Goal: Book appointment/travel/reservation

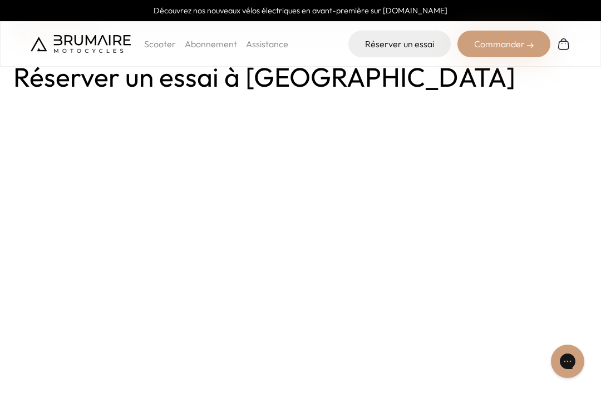
scroll to position [47, 0]
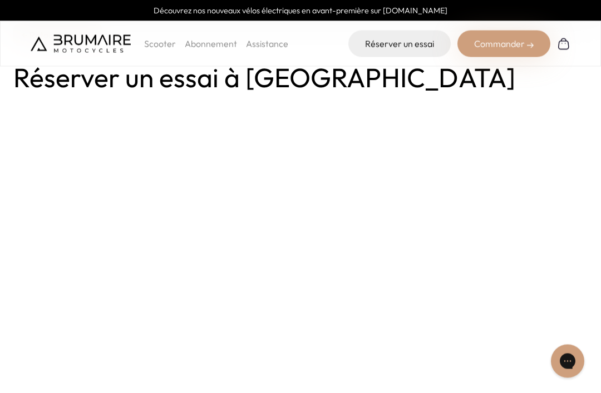
click at [420, 45] on link "Réserver un essai" at bounding box center [399, 44] width 102 height 27
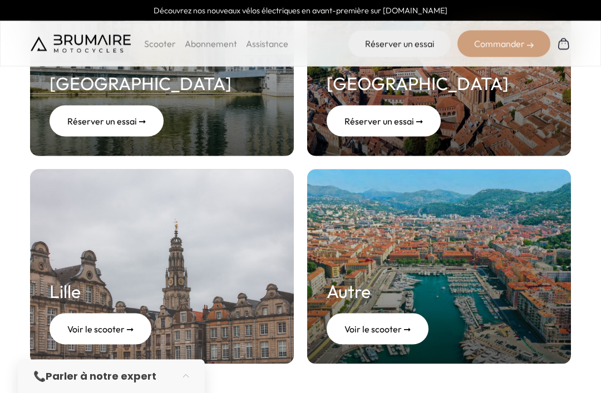
scroll to position [456, 0]
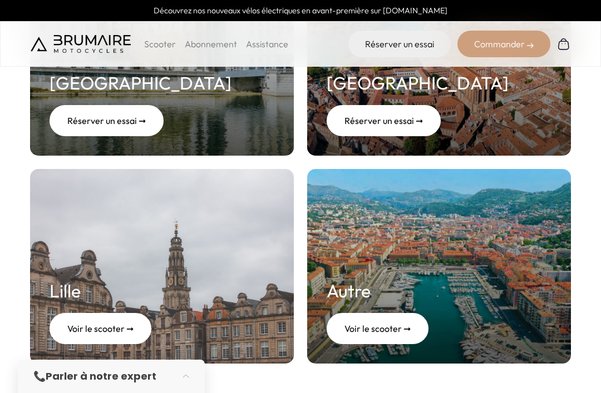
click at [87, 117] on div "Réserver un essai ➞" at bounding box center [107, 120] width 114 height 31
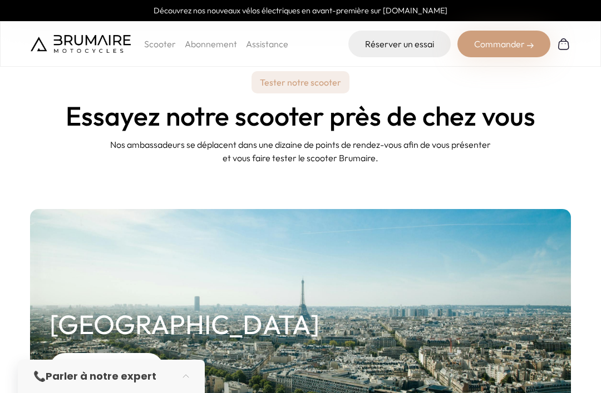
scroll to position [492, 0]
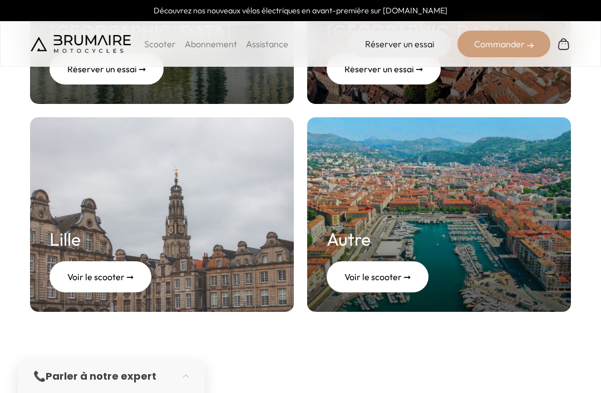
scroll to position [517, 0]
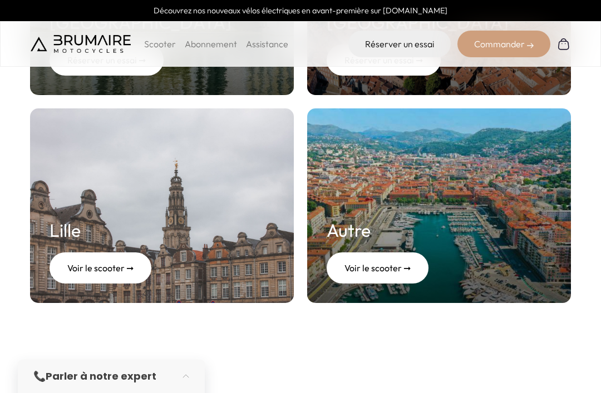
click at [380, 271] on div "Voir le scooter ➞" at bounding box center [378, 268] width 102 height 31
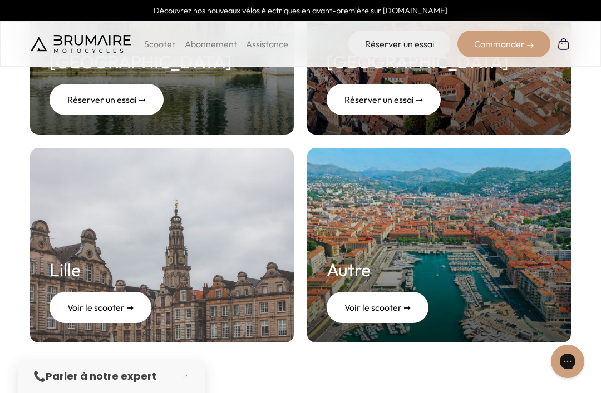
scroll to position [397, 0]
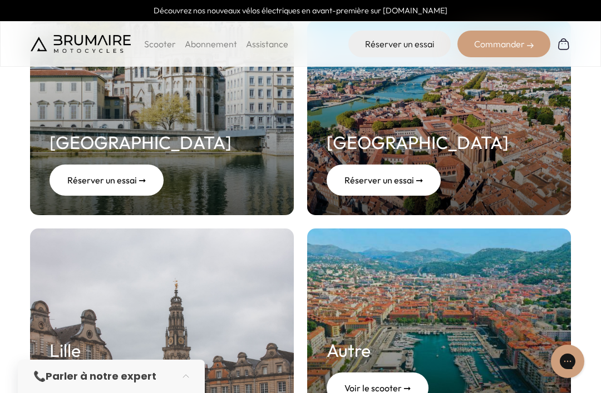
click at [144, 181] on div "Réserver un essai ➞" at bounding box center [107, 180] width 114 height 31
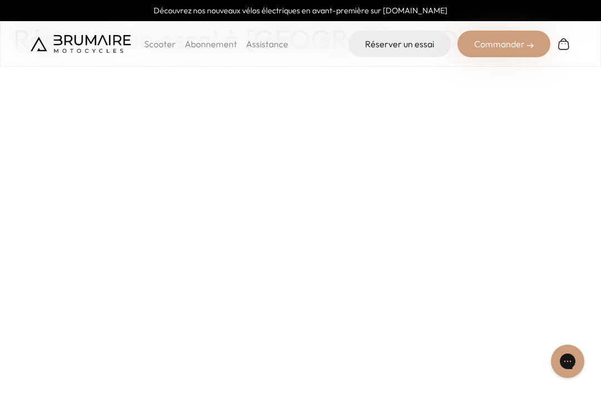
scroll to position [88, 0]
